Goal: Task Accomplishment & Management: Use online tool/utility

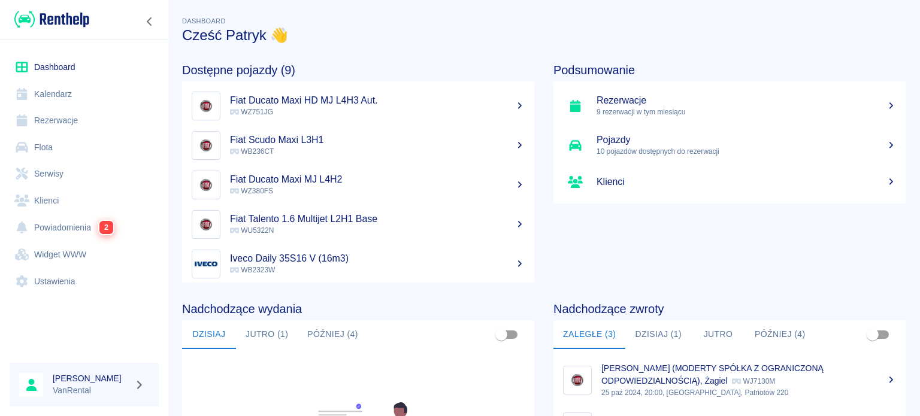
click at [75, 153] on link "Flota" at bounding box center [84, 147] width 149 height 27
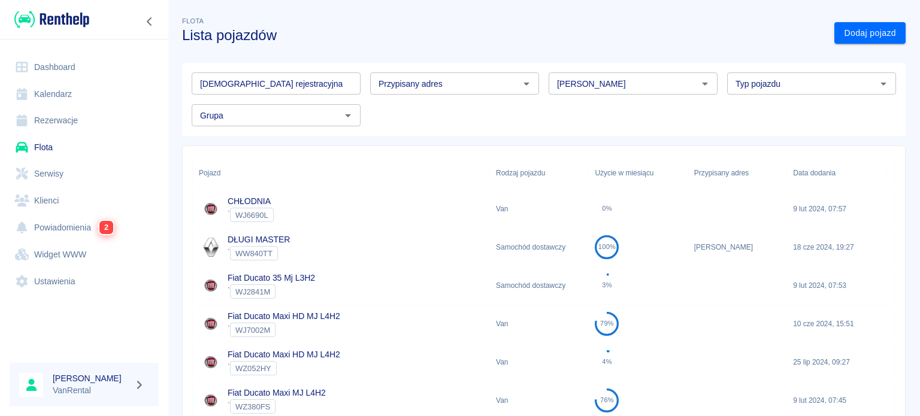
click at [40, 195] on link "Klienci" at bounding box center [84, 200] width 149 height 27
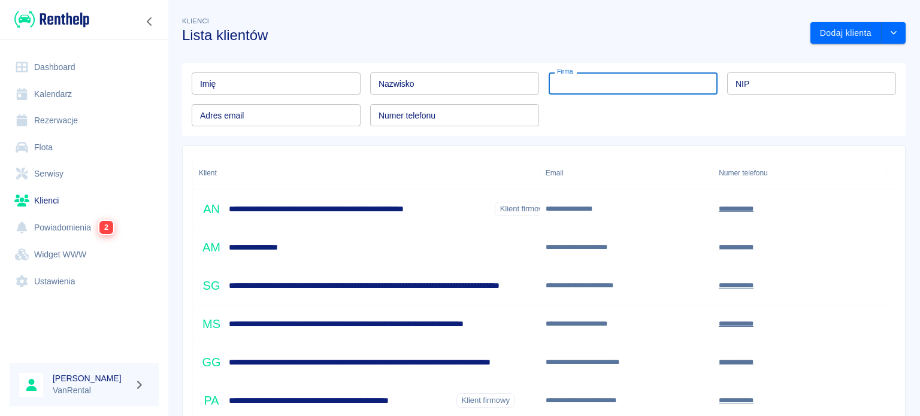
click at [570, 87] on input "Firma" at bounding box center [633, 83] width 169 height 22
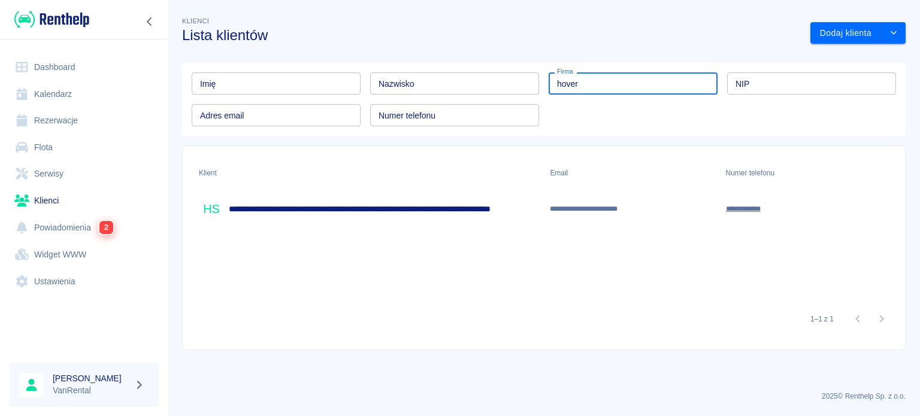
type input "hover"
click at [366, 207] on h6 "**********" at bounding box center [431, 209] width 405 height 12
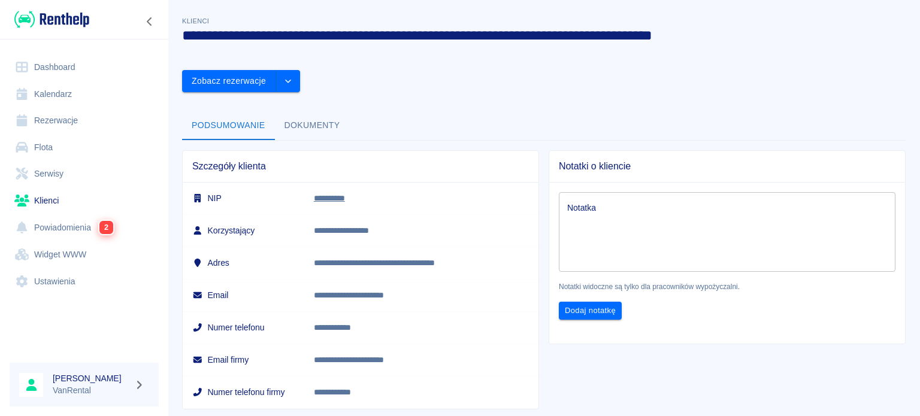
click at [298, 111] on button "Dokumenty" at bounding box center [312, 125] width 75 height 29
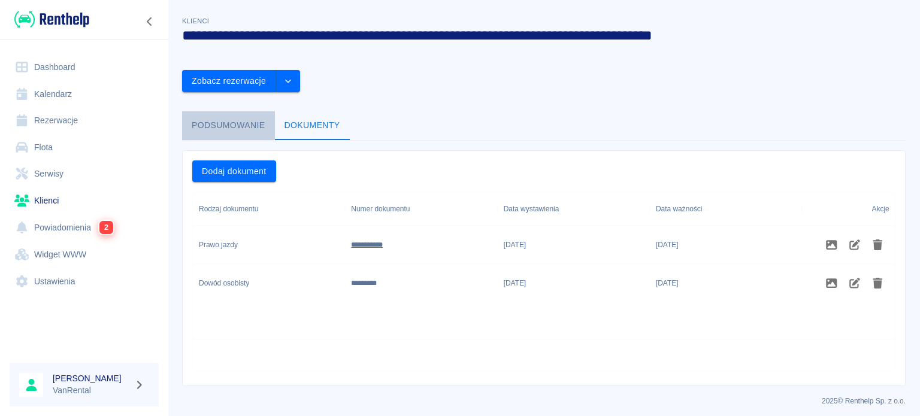
click at [269, 111] on button "Podsumowanie" at bounding box center [228, 125] width 93 height 29
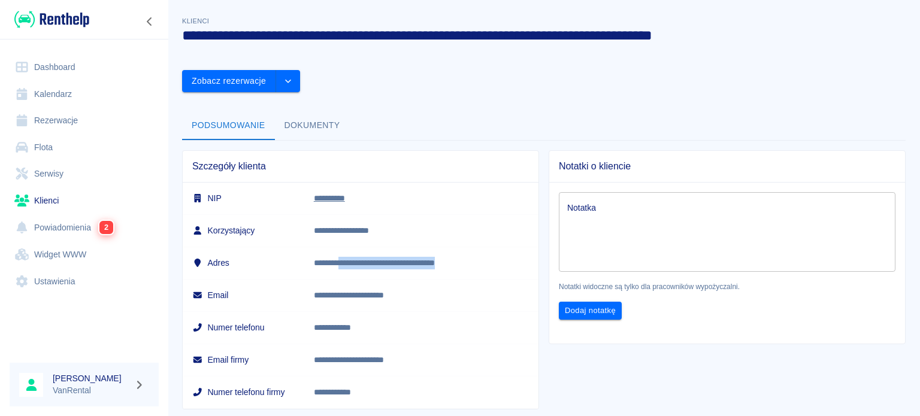
drag, startPoint x: 486, startPoint y: 231, endPoint x: 399, endPoint y: 191, distance: 95.1
click at [364, 257] on p "**********" at bounding box center [412, 263] width 196 height 13
copy p "**********"
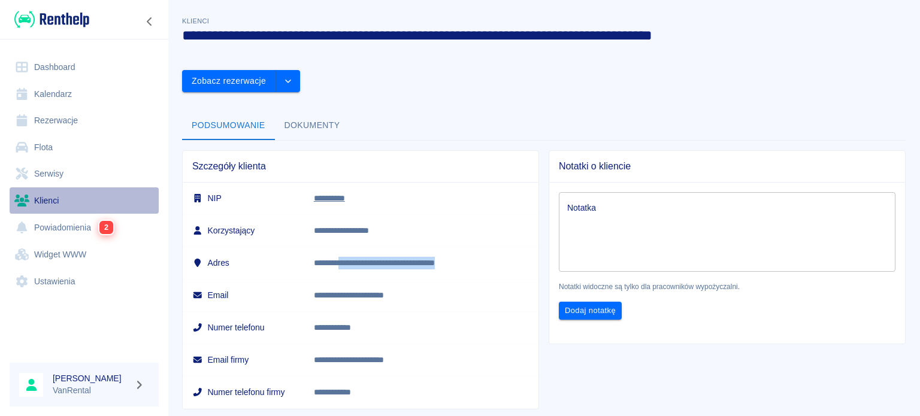
click at [53, 195] on link "Klienci" at bounding box center [84, 200] width 149 height 27
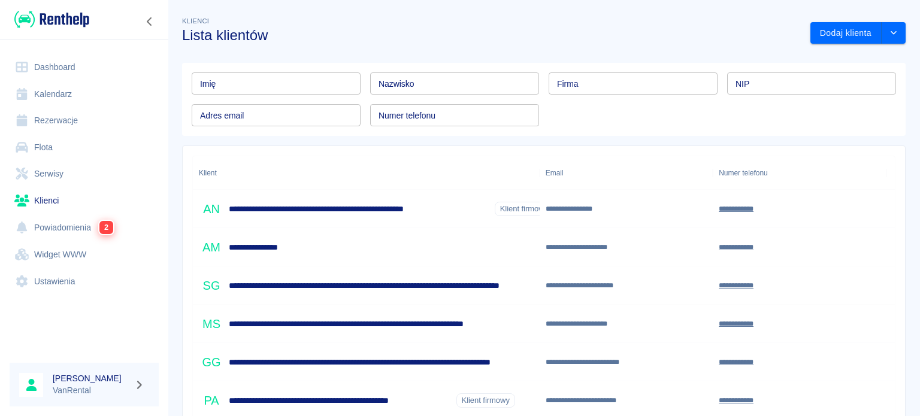
click at [405, 81] on input "Nazwisko" at bounding box center [454, 83] width 169 height 22
click at [405, 90] on input "Nazwisko" at bounding box center [454, 83] width 169 height 22
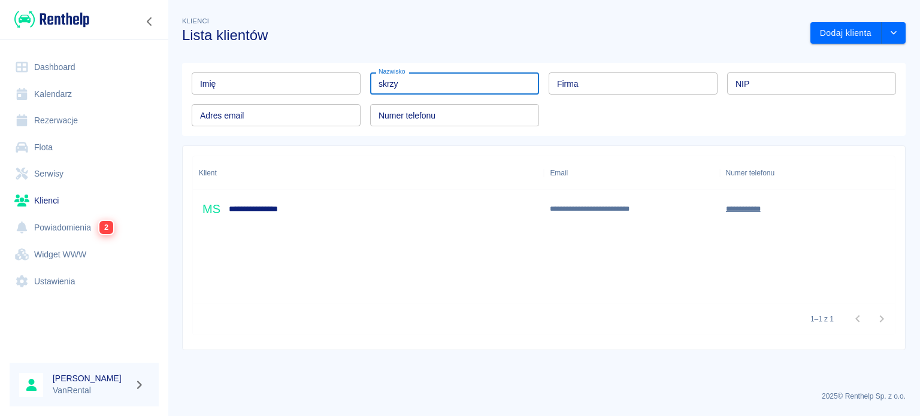
type input "skrzy"
click at [473, 220] on div "**********" at bounding box center [368, 209] width 351 height 38
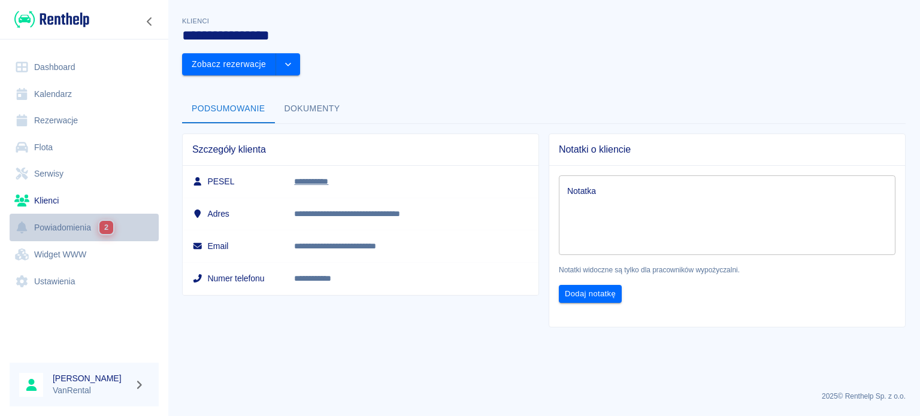
click at [93, 228] on link "Powiadomienia 2" at bounding box center [84, 228] width 149 height 28
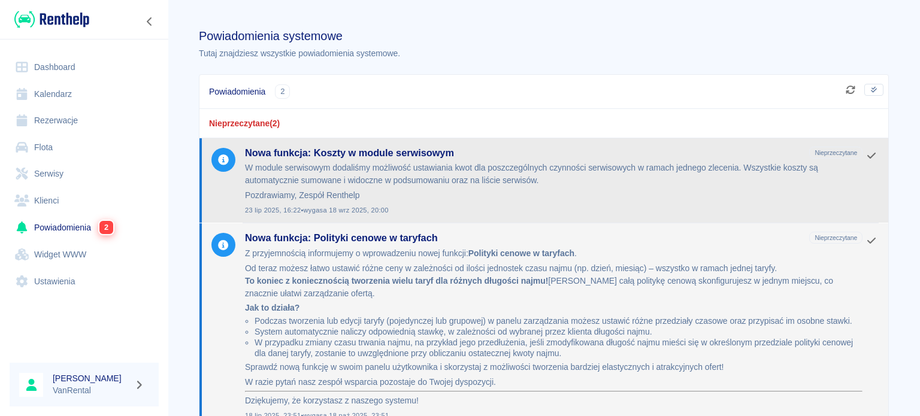
click at [418, 193] on p "Pozdrawiamy, Zespół Renthelp" at bounding box center [553, 195] width 617 height 13
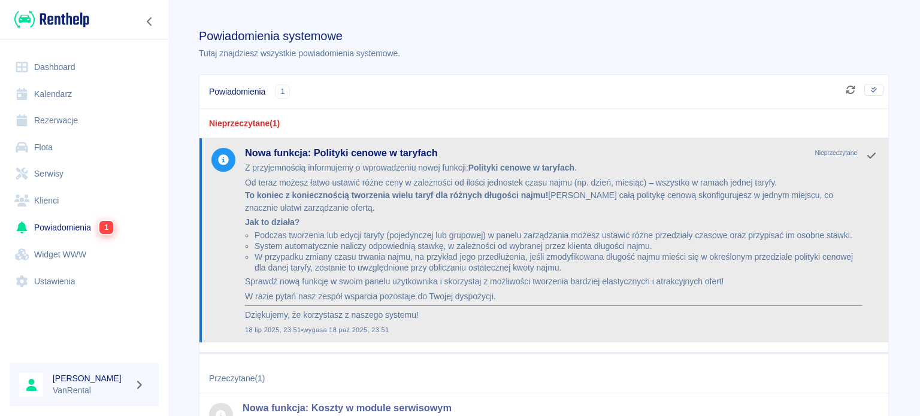
click at [380, 184] on p "Od teraz możesz łatwo ustawić różne ceny w zależności od ilości jednostek czasu…" at bounding box center [553, 196] width 617 height 38
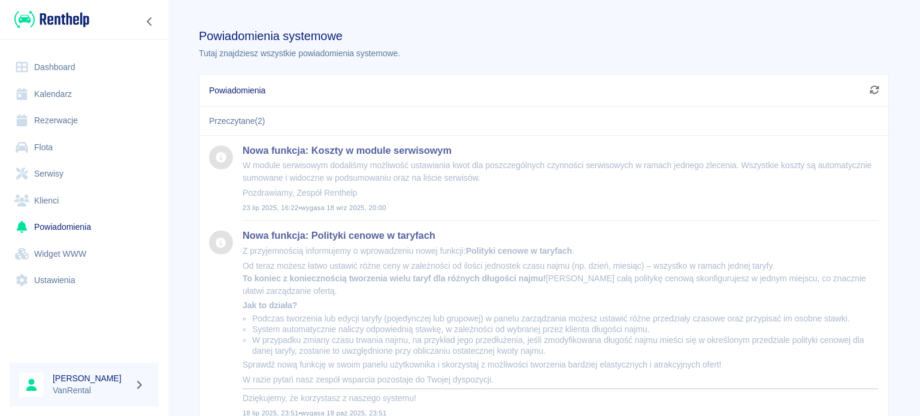
click at [81, 256] on link "Widget WWW" at bounding box center [84, 254] width 149 height 27
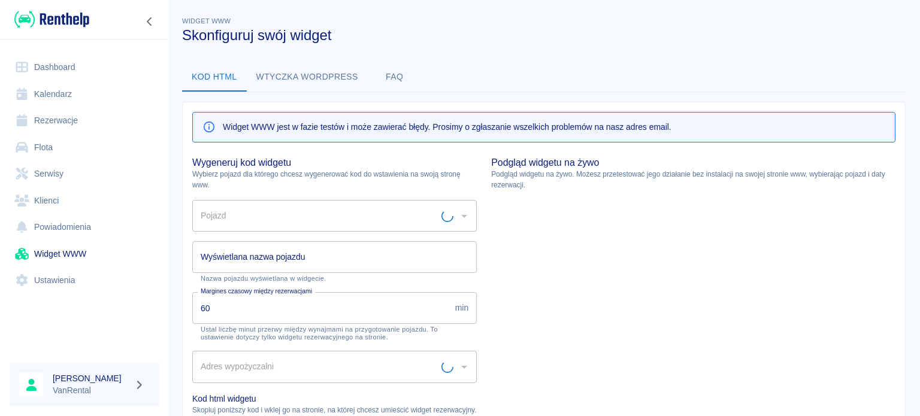
type input "[STREET_ADDRESS][PERSON_NAME]"
type input "CHŁODNIA - WJ6690L"
type input "CHŁODNIA"
type textarea "<script type="module" src="[URL][DOMAIN_NAME]"></script> <link rel="stylesheet"…"
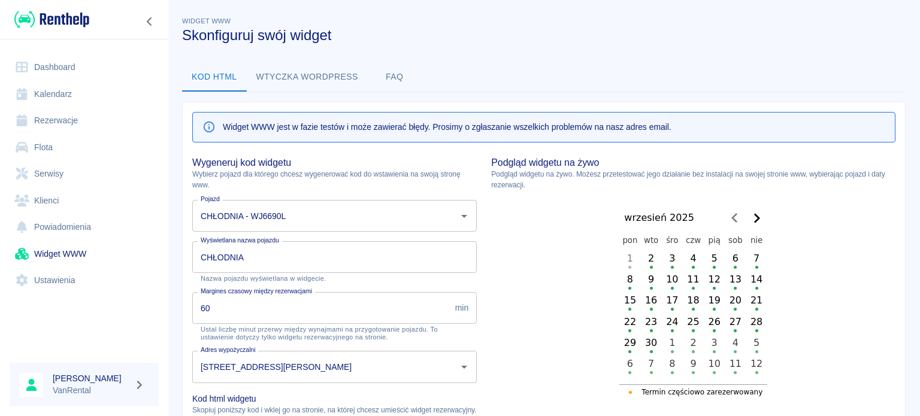
click at [307, 87] on button "Wtyczka wordpress" at bounding box center [307, 77] width 121 height 29
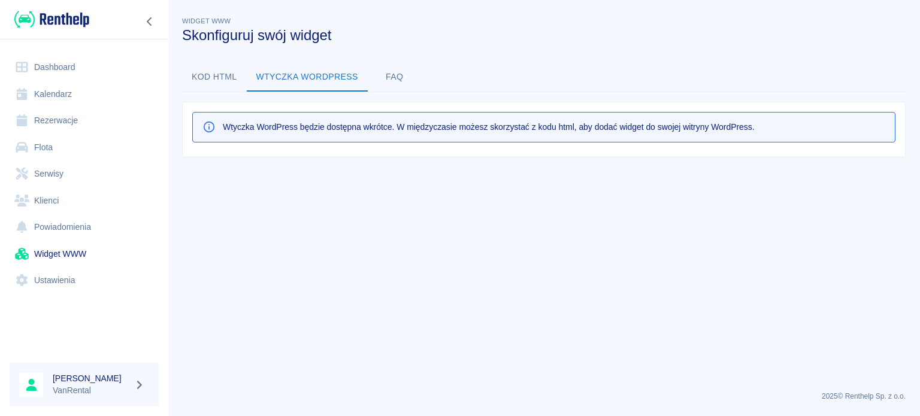
click at [377, 78] on button "FAQ" at bounding box center [395, 77] width 54 height 29
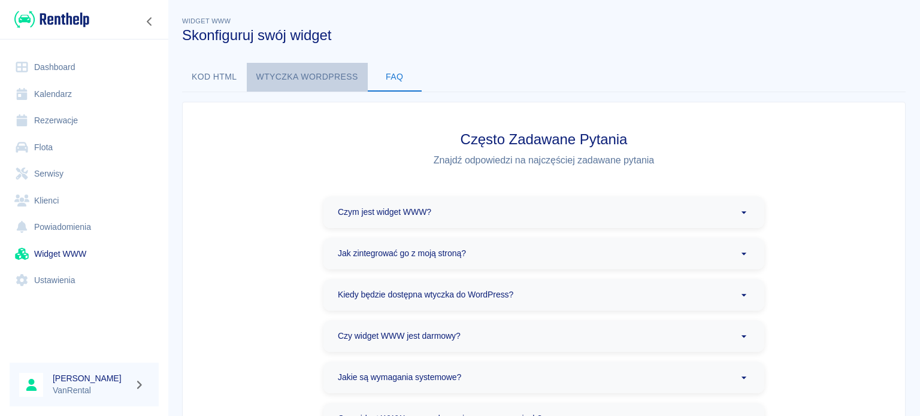
click at [353, 78] on button "Wtyczka wordpress" at bounding box center [307, 77] width 121 height 29
